Goal: Task Accomplishment & Management: Manage account settings

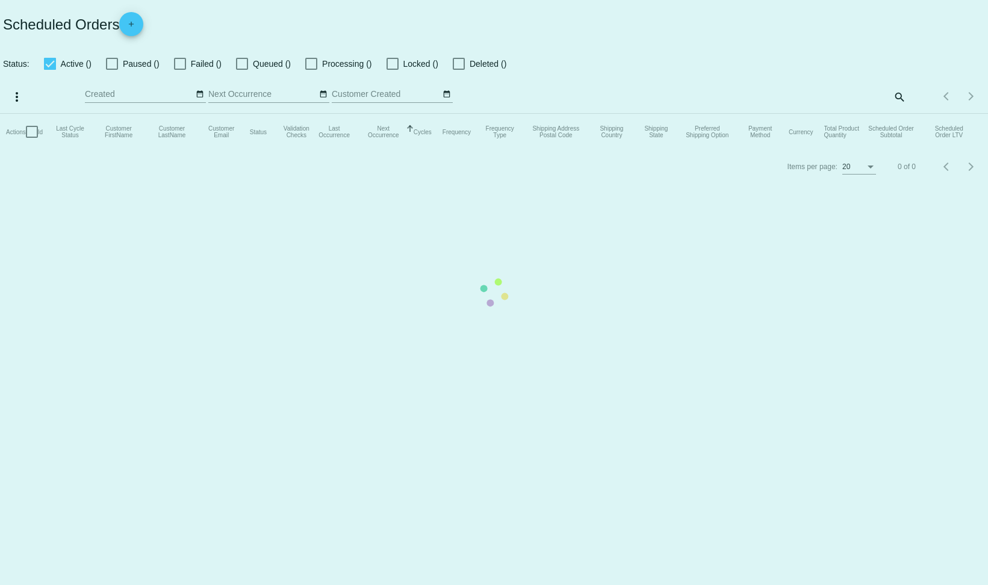
checkbox input "false"
click at [803, 114] on mat-table "Actions Id Last Cycle Status Customer FirstName Customer LastName Customer Emai…" at bounding box center [494, 132] width 988 height 36
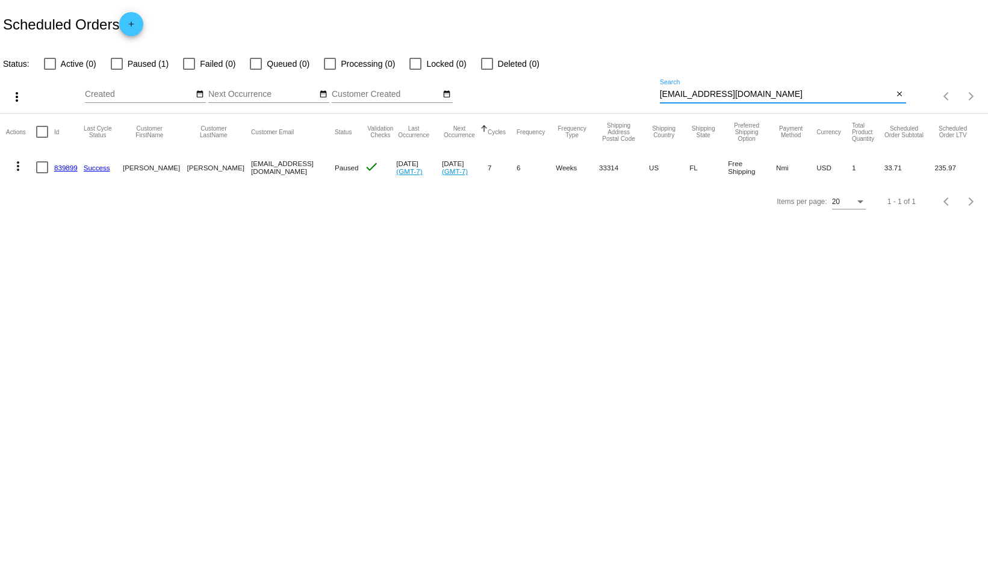
drag, startPoint x: 800, startPoint y: 95, endPoint x: 590, endPoint y: 95, distance: 210.2
click at [590, 95] on div "more_vert Oct Jan Feb Mar [DATE]" at bounding box center [494, 92] width 988 height 43
paste input "Account under [PERSON_NAME]. They have a script to be delivered once a month, b…"
paste input "leaburke1"
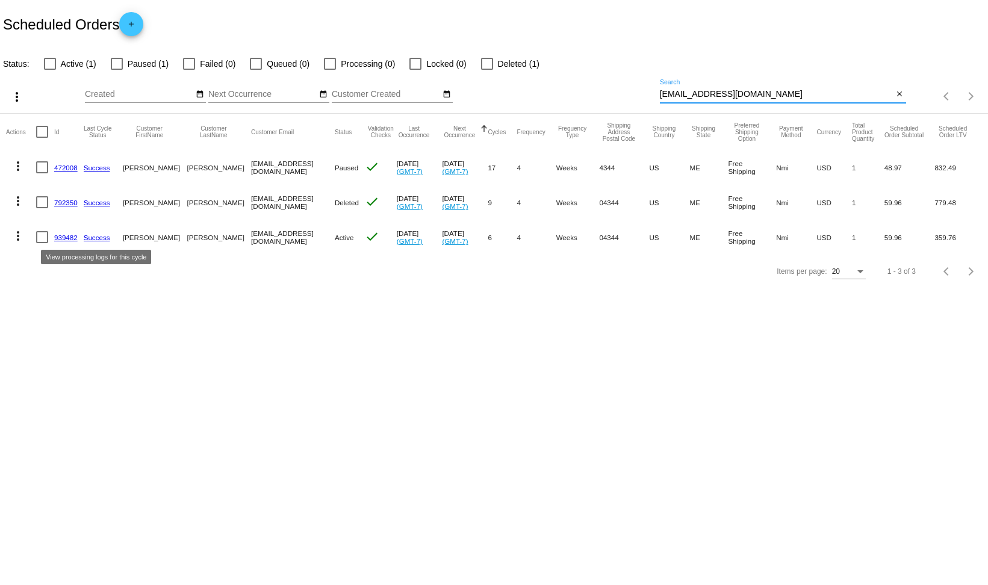
type input "[EMAIL_ADDRESS][DOMAIN_NAME]"
click at [67, 238] on link "939482" at bounding box center [65, 238] width 23 height 8
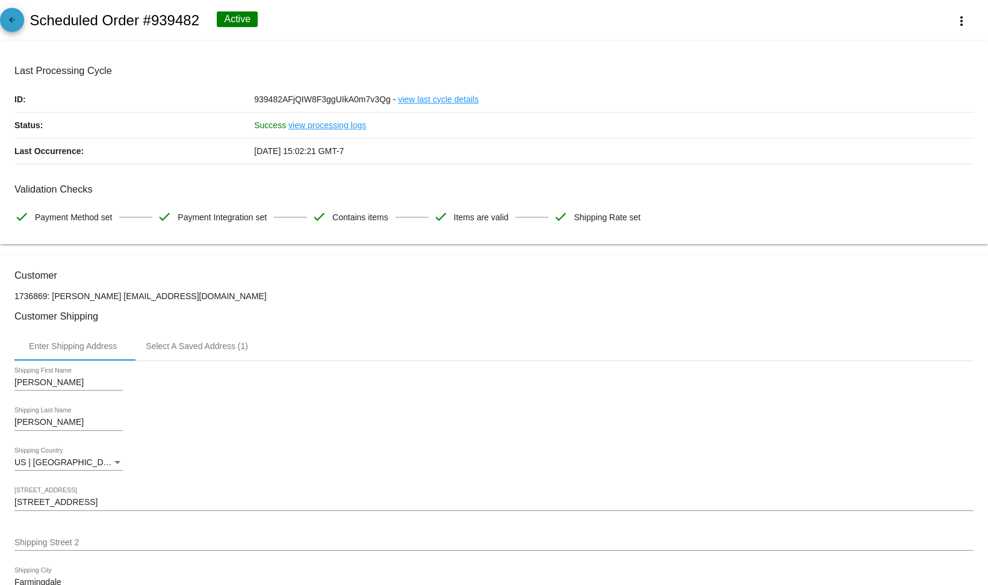
click at [20, 23] on link "arrow_back" at bounding box center [12, 20] width 24 height 24
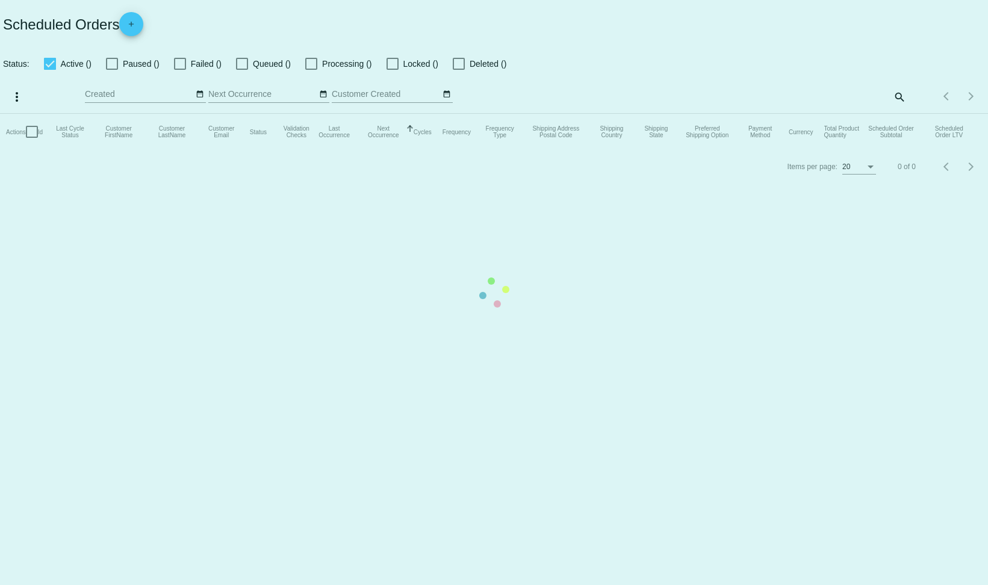
checkbox input "false"
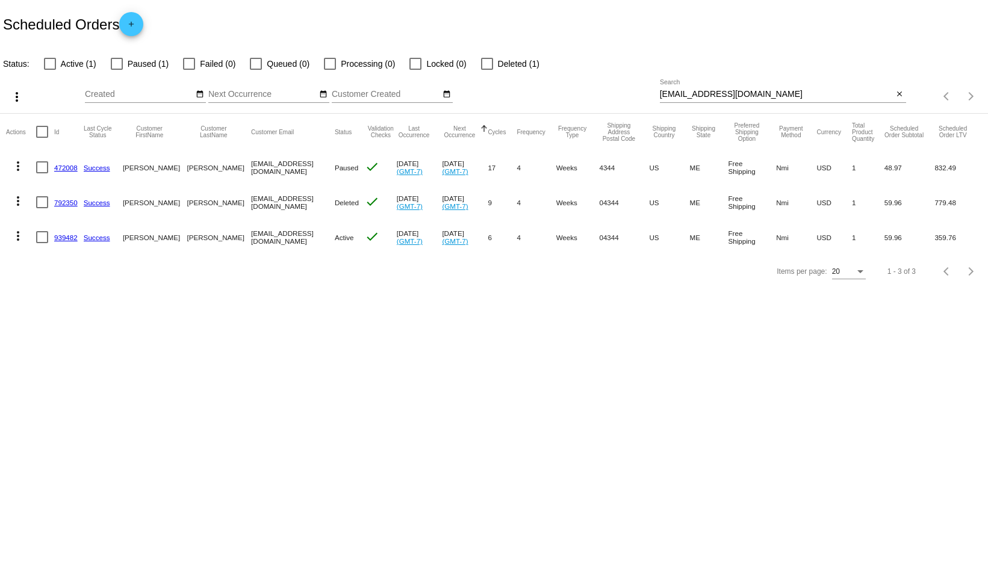
click at [67, 237] on link "939482" at bounding box center [65, 238] width 23 height 8
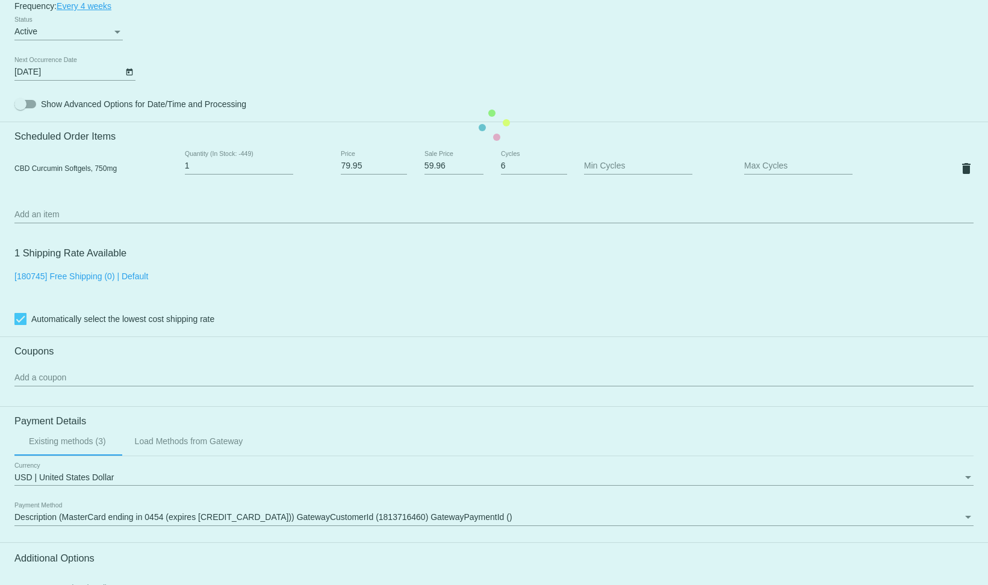
scroll to position [735, 0]
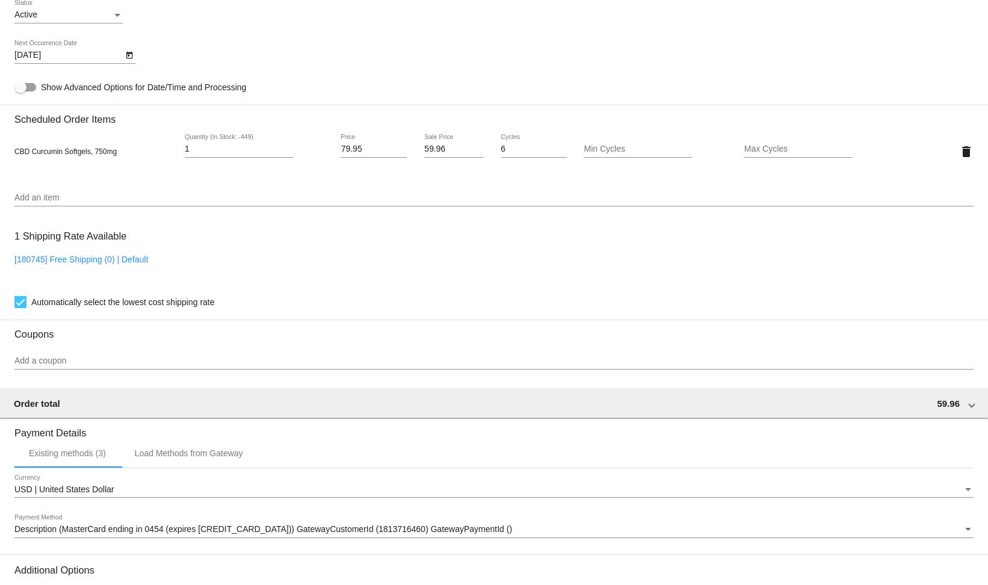
drag, startPoint x: 16, startPoint y: 123, endPoint x: 821, endPoint y: 166, distance: 805.6
click at [821, 166] on section "Scheduled Order Items CBD Curcumin Softgels, 750mg 1 Quantity (In Stock: -449) …" at bounding box center [493, 141] width 959 height 73
copy section "Scheduled Order Items CBD Curcumin Softgels, 750mg Quantity (In Stock: -449) Pr…"
